Goal: Information Seeking & Learning: Learn about a topic

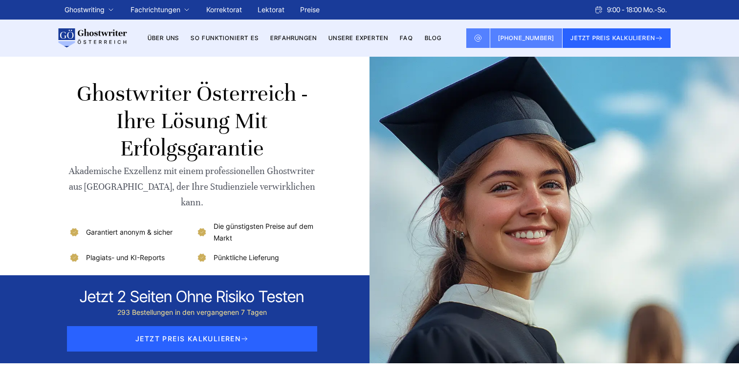
click at [316, 7] on link "Preise" at bounding box center [310, 9] width 20 height 8
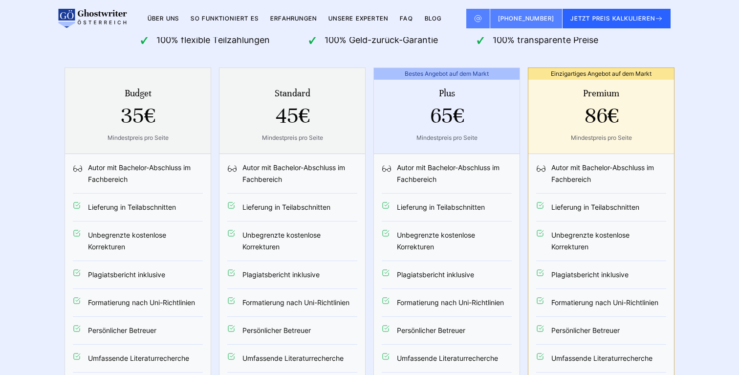
scroll to position [2014, 0]
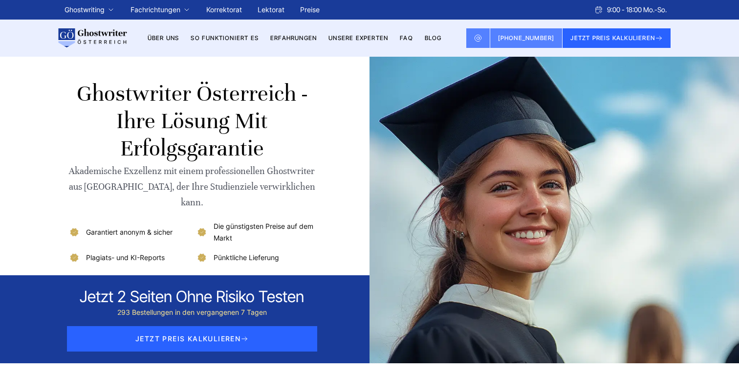
click at [315, 8] on link "Preise" at bounding box center [310, 9] width 20 height 8
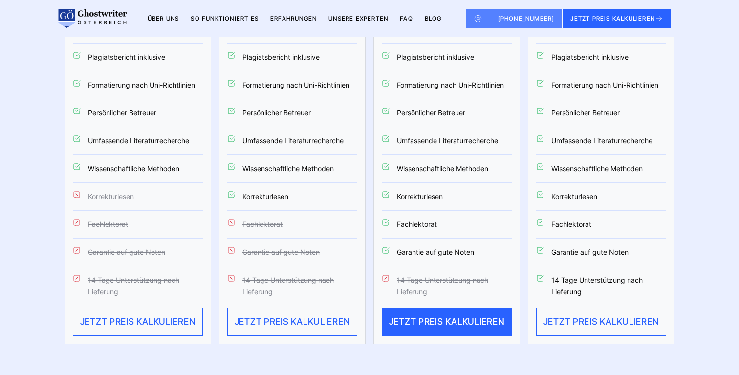
scroll to position [2243, 0]
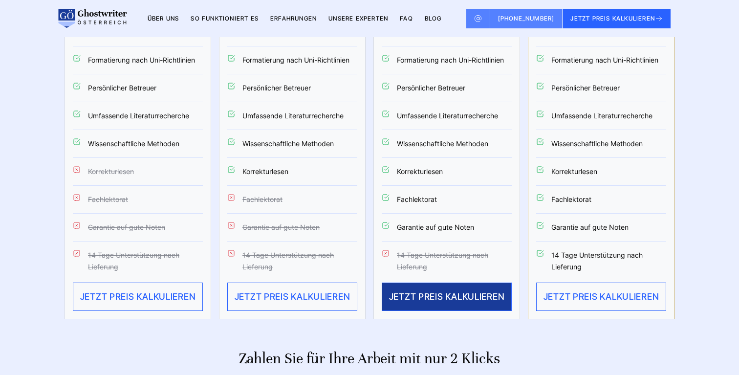
click at [434, 282] on button "JETZT PREIS KALKULIEREN" at bounding box center [447, 296] width 130 height 28
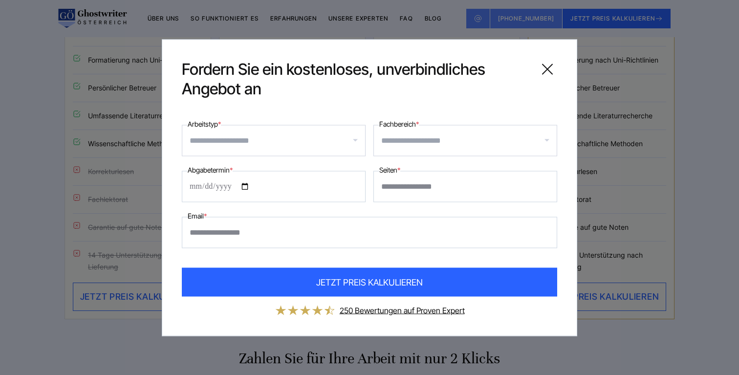
click at [547, 64] on icon at bounding box center [547, 69] width 20 height 20
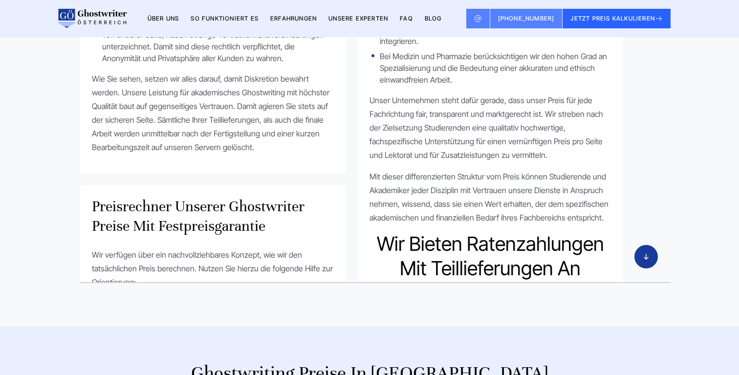
scroll to position [546, 0]
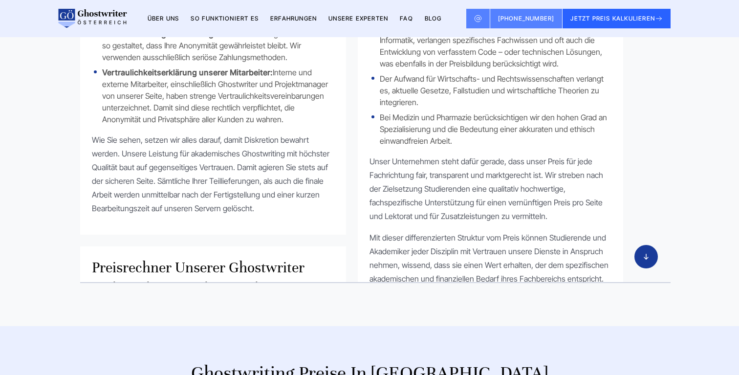
click at [365, 19] on link "Unsere Experten" at bounding box center [358, 18] width 60 height 7
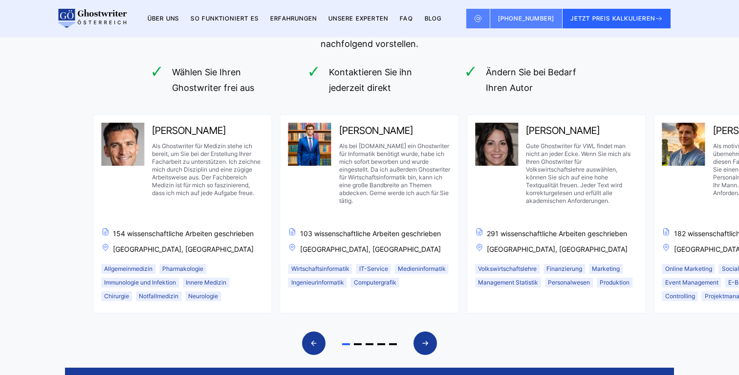
scroll to position [726, 0]
click at [423, 334] on icon "Next slide" at bounding box center [425, 342] width 8 height 23
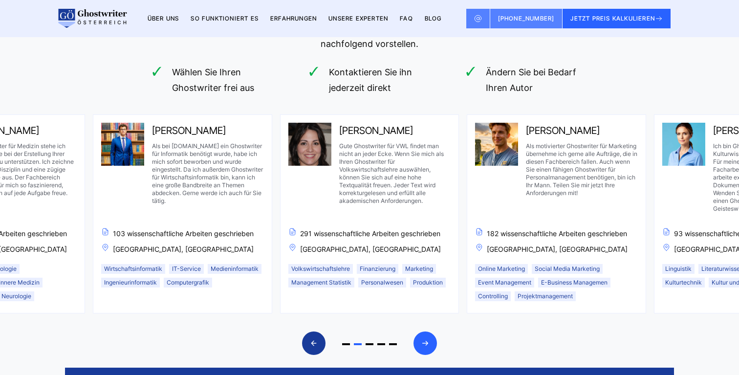
click at [423, 334] on icon "Next slide" at bounding box center [425, 342] width 8 height 23
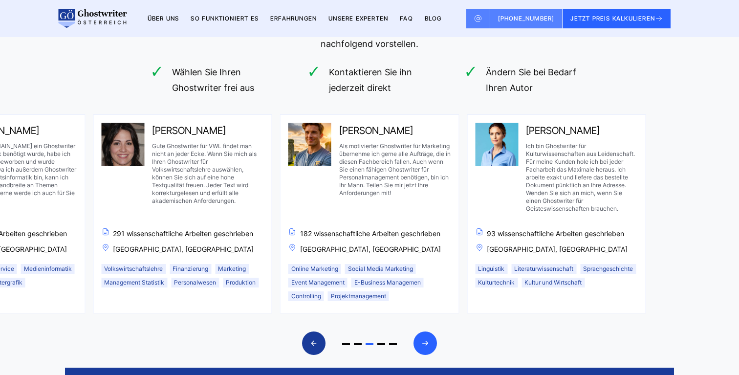
click at [423, 334] on icon "Next slide" at bounding box center [425, 342] width 8 height 23
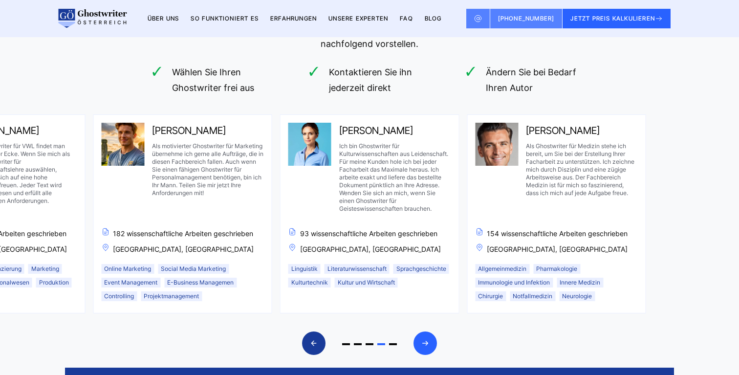
click at [423, 334] on icon "Next slide" at bounding box center [425, 342] width 8 height 23
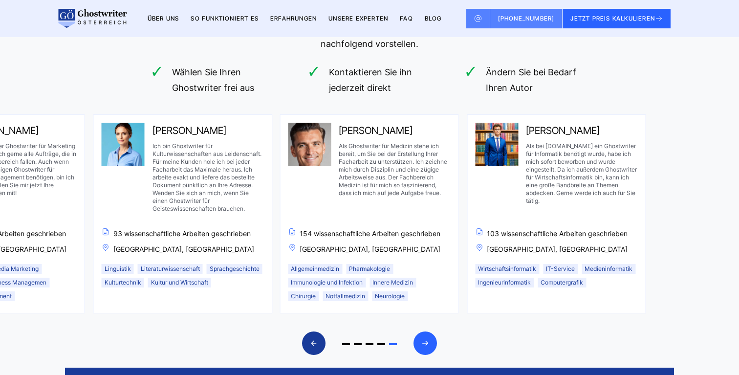
click at [423, 334] on icon "Next slide" at bounding box center [425, 342] width 8 height 23
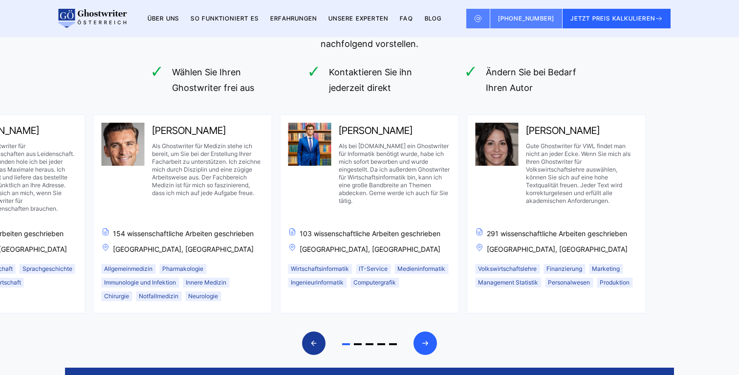
click at [423, 334] on icon "Next slide" at bounding box center [425, 342] width 8 height 23
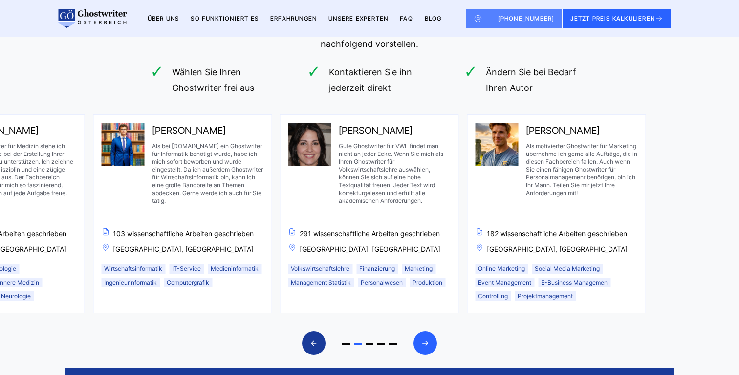
click at [423, 334] on icon "Next slide" at bounding box center [425, 342] width 8 height 23
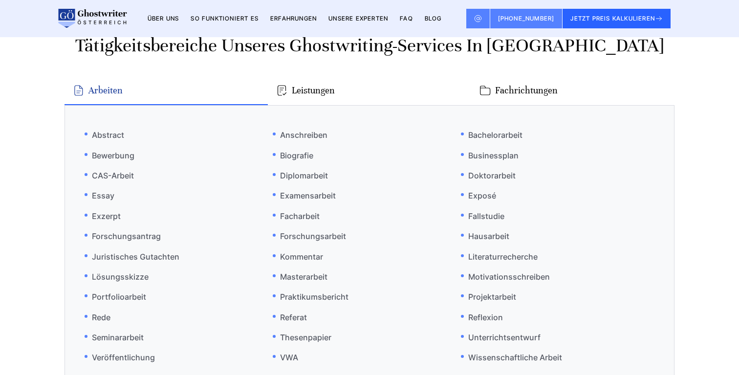
scroll to position [2061, 0]
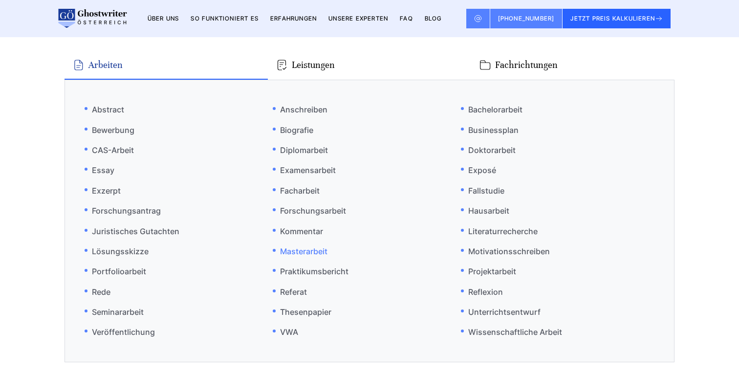
click at [294, 248] on link "Masterarbeit" at bounding box center [300, 251] width 55 height 20
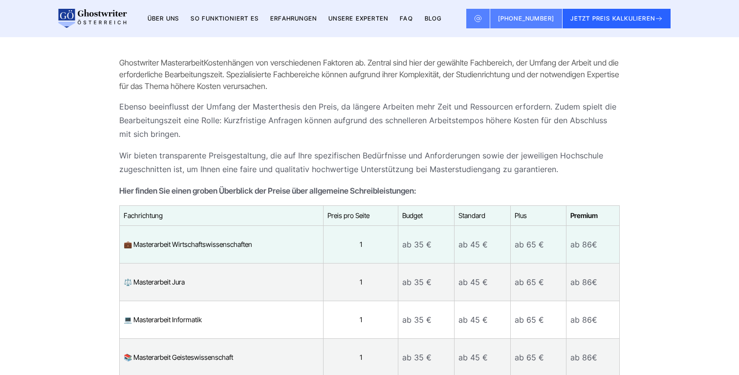
scroll to position [3950, 0]
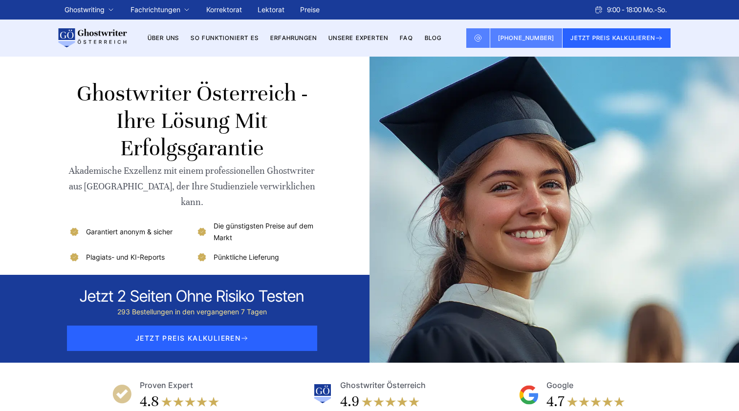
click at [284, 38] on link "Erfahrungen" at bounding box center [293, 37] width 46 height 7
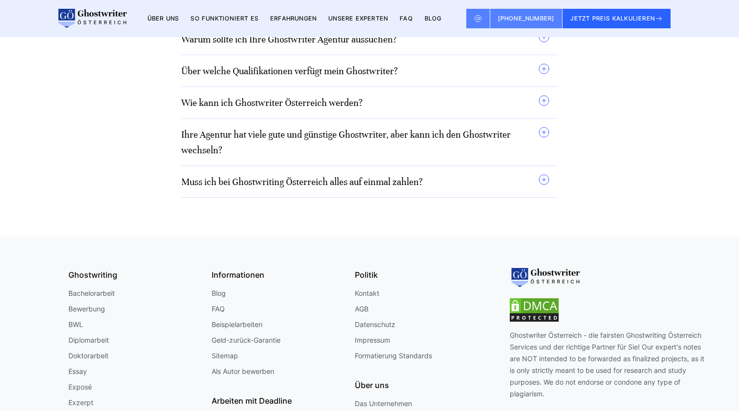
scroll to position [8578, 0]
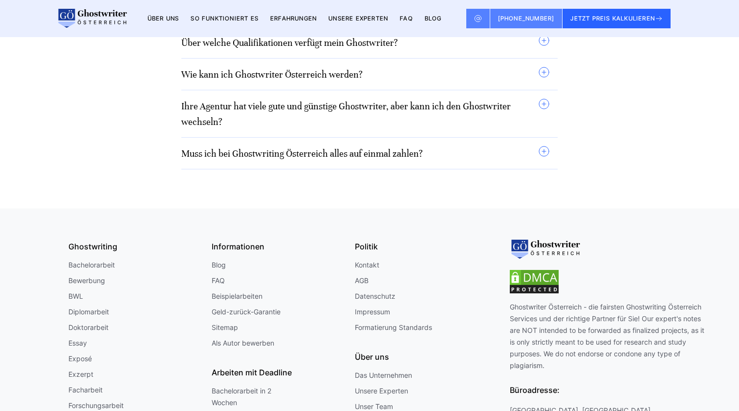
click at [369, 306] on link "Impressum" at bounding box center [372, 312] width 35 height 12
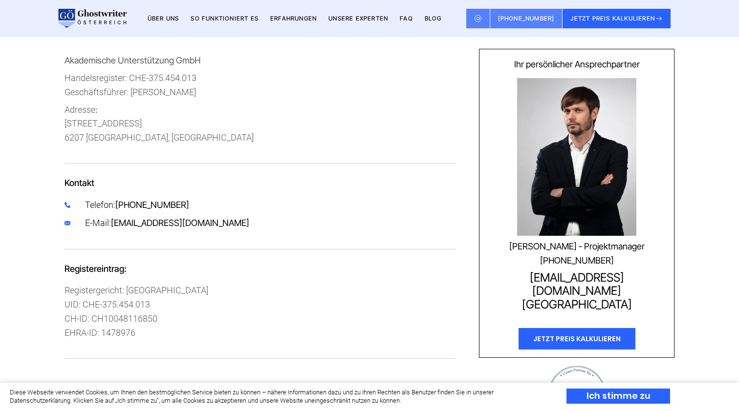
scroll to position [339, 0]
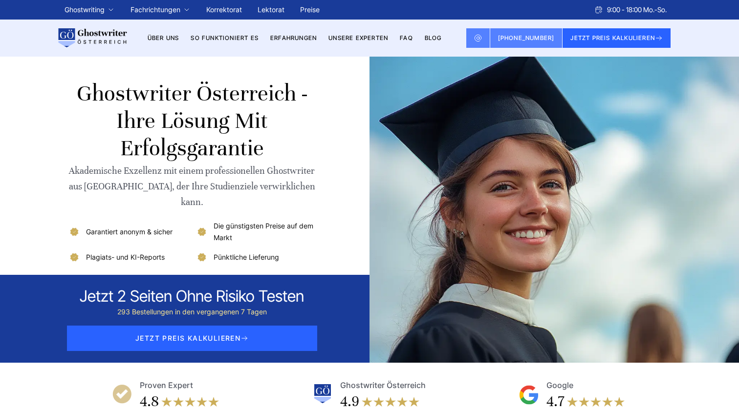
click at [290, 42] on li "Erfahrungen" at bounding box center [293, 38] width 46 height 12
click at [294, 38] on link "Erfahrungen" at bounding box center [293, 37] width 46 height 7
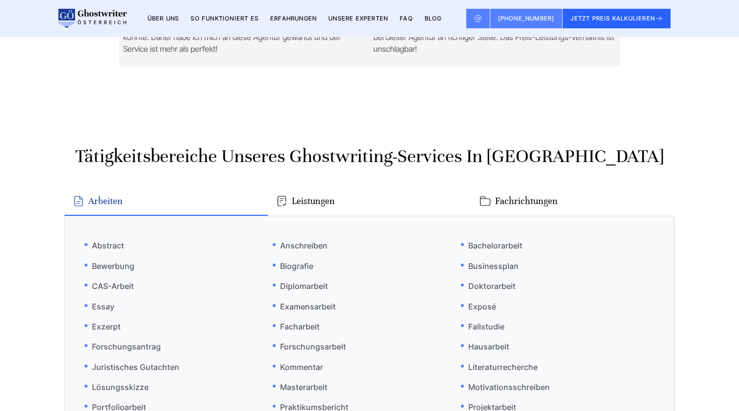
scroll to position [1606, 0]
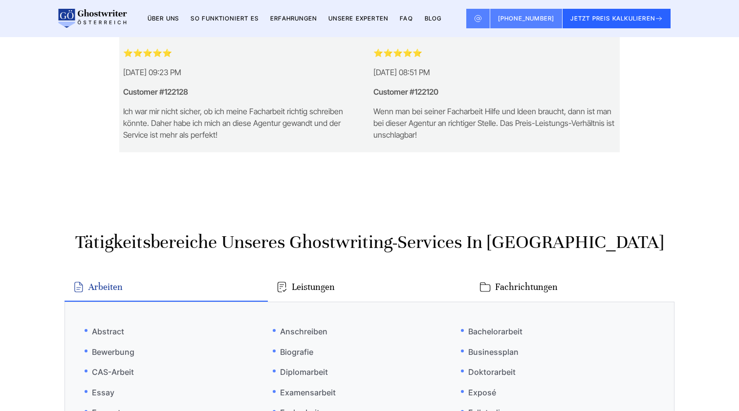
click at [225, 18] on link "So funktioniert es" at bounding box center [225, 18] width 68 height 7
